Goal: Task Accomplishment & Management: Manage account settings

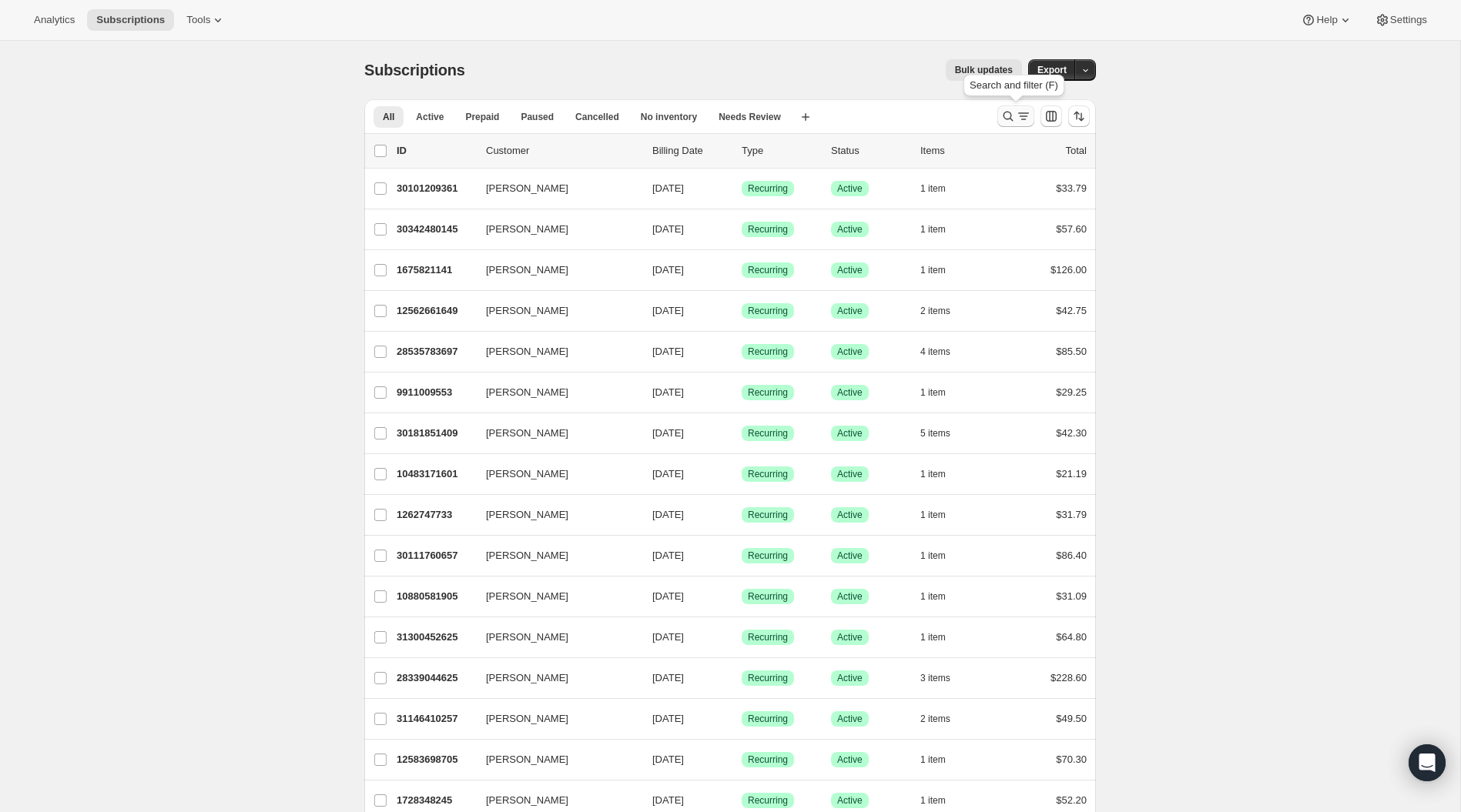
click at [1011, 121] on icon "Search and filter results" at bounding box center [1008, 117] width 15 height 15
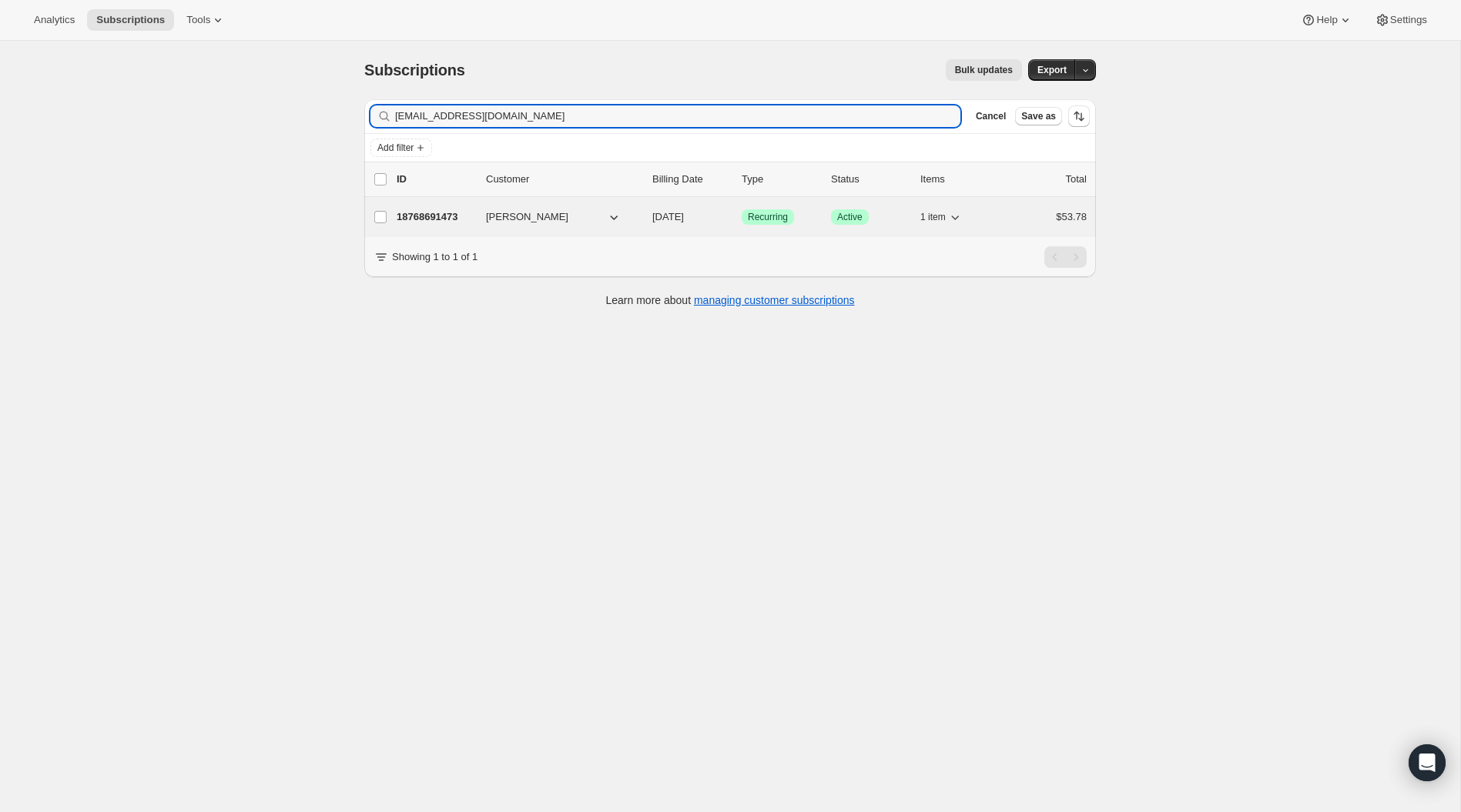
type input "[EMAIL_ADDRESS][DOMAIN_NAME]"
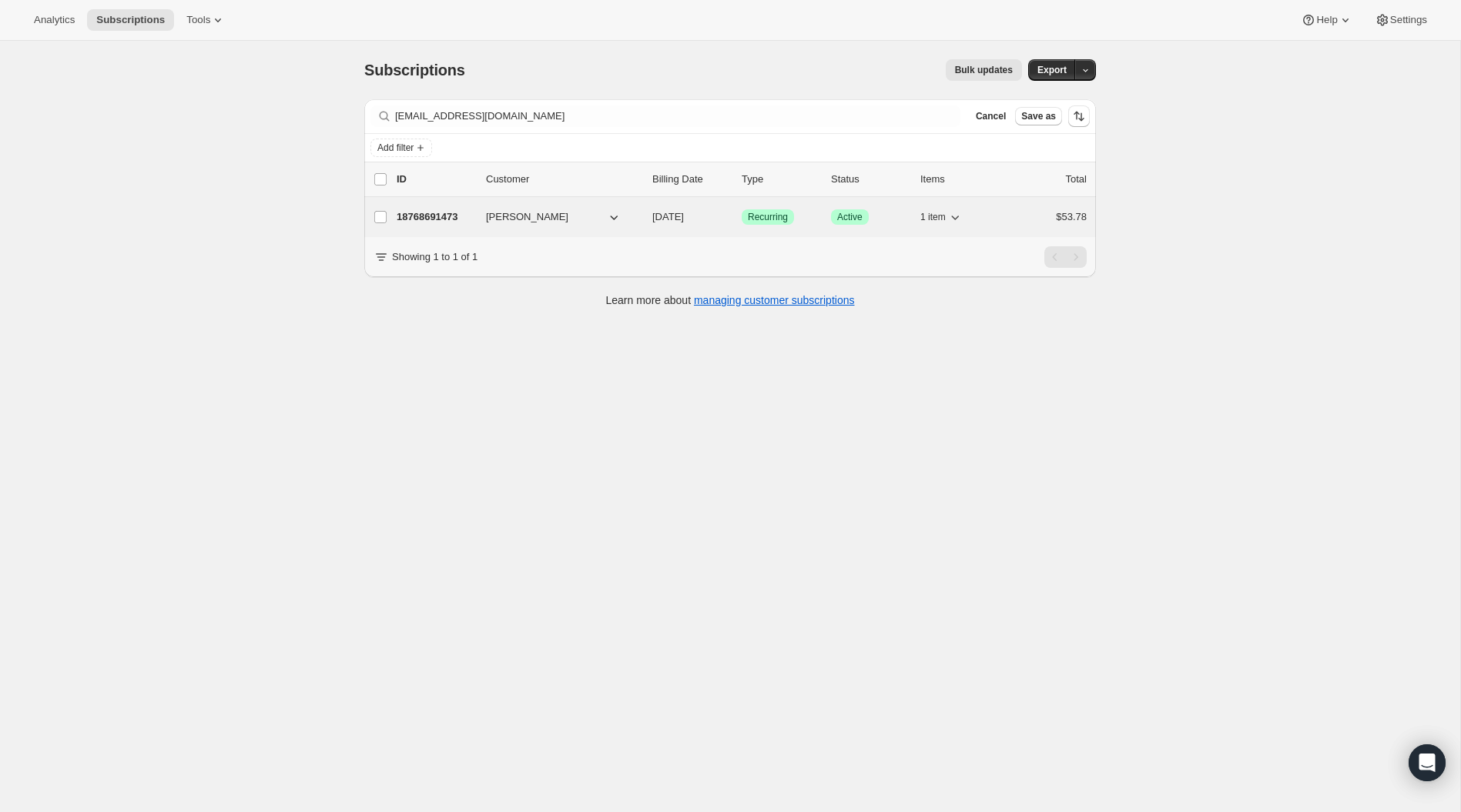
click at [619, 218] on icon "button" at bounding box center [613, 217] width 15 height 15
click at [442, 213] on p "18768691473" at bounding box center [435, 217] width 77 height 15
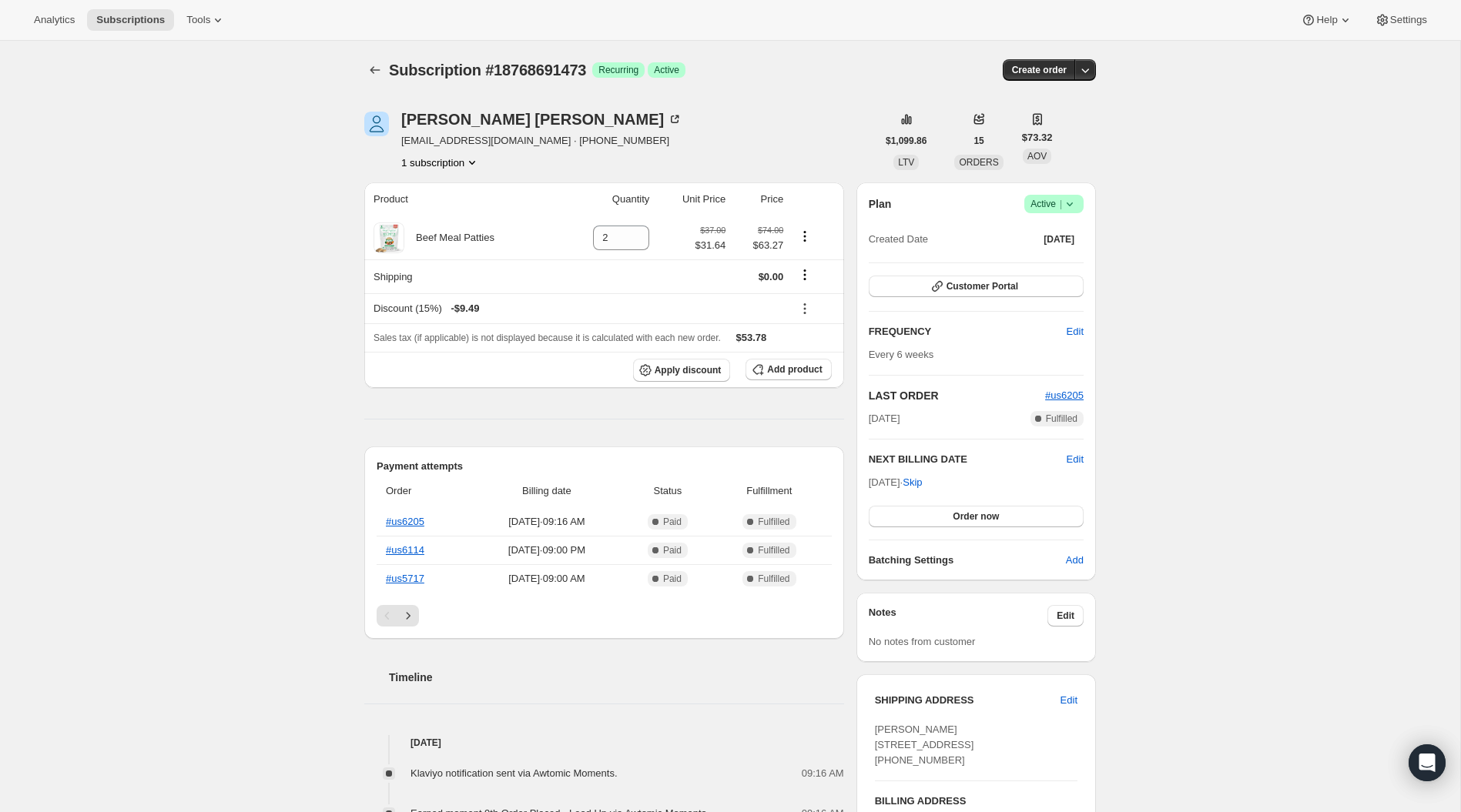
click at [1071, 205] on icon at bounding box center [1069, 203] width 15 height 15
click at [1070, 226] on span "Pause subscription" at bounding box center [1049, 234] width 87 height 15
